Goal: Task Accomplishment & Management: Use online tool/utility

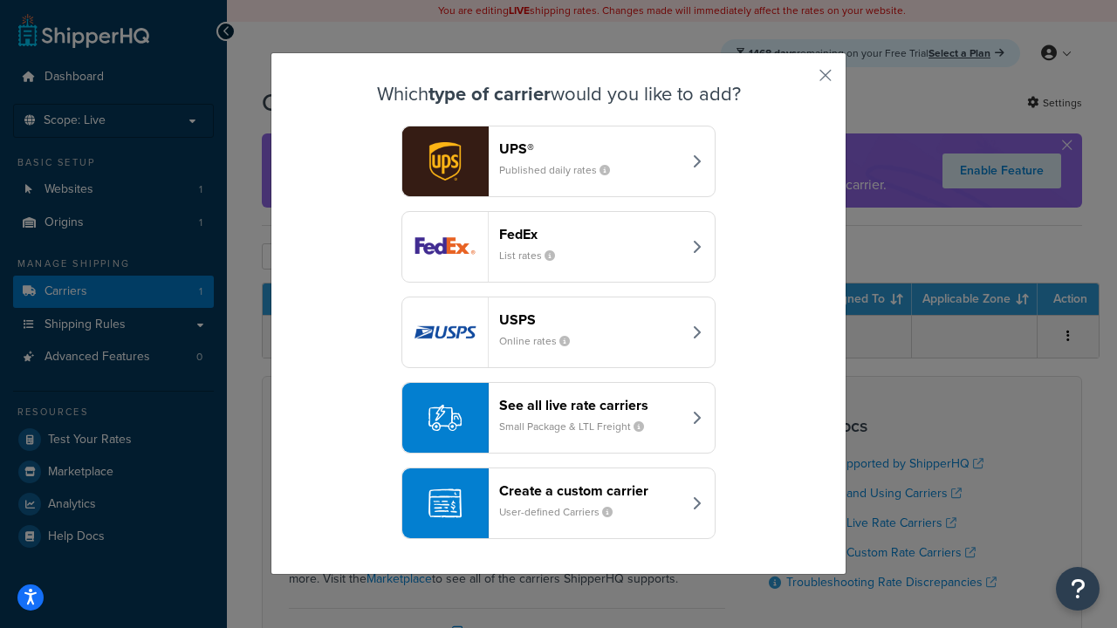
click at [558, 503] on div "Create a custom carrier User-defined Carriers" at bounding box center [590, 504] width 182 height 42
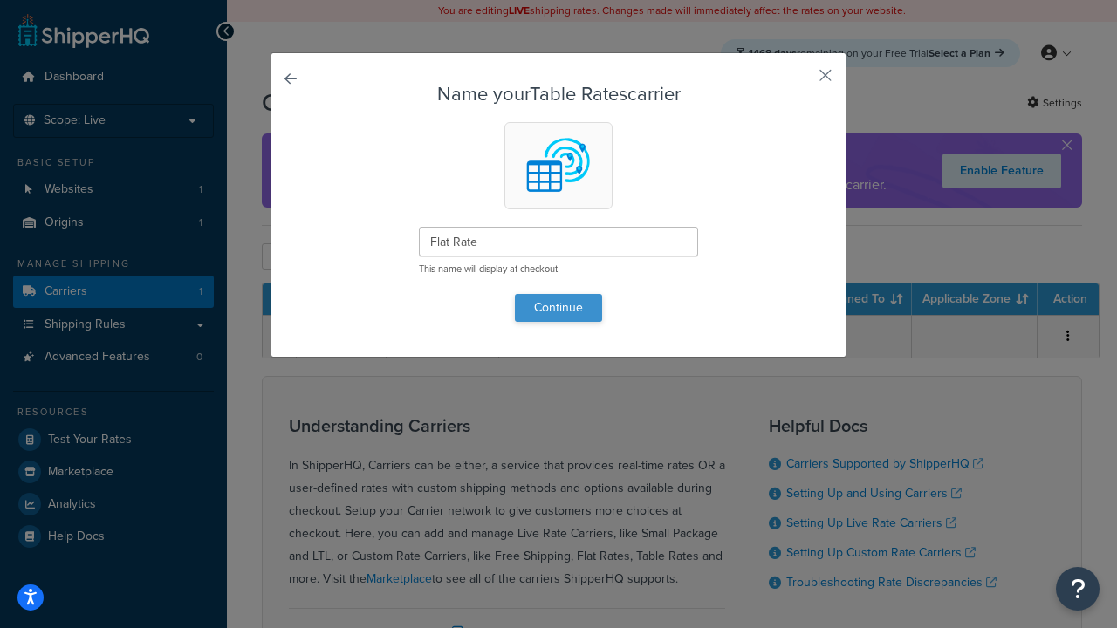
type input "Flat Rate"
click at [558, 307] on button "Continue" at bounding box center [558, 308] width 87 height 28
